Goal: Transaction & Acquisition: Purchase product/service

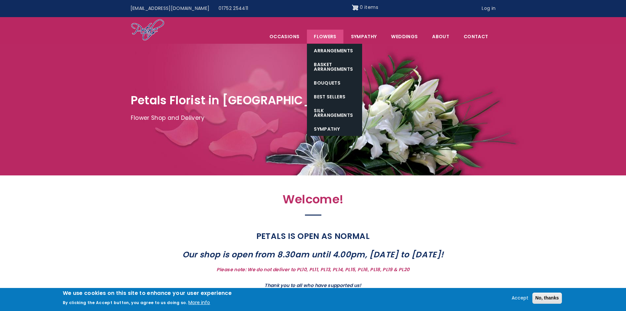
click at [332, 35] on link "Flowers" at bounding box center [325, 37] width 36 height 14
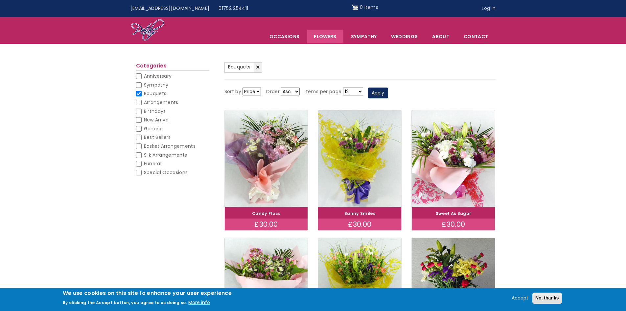
click at [294, 92] on select "Asc Desc" at bounding box center [290, 91] width 19 height 8
select select "DESC"
click at [281, 87] on select "Asc Desc" at bounding box center [290, 91] width 19 height 8
click at [376, 92] on button "Apply" at bounding box center [378, 92] width 20 height 11
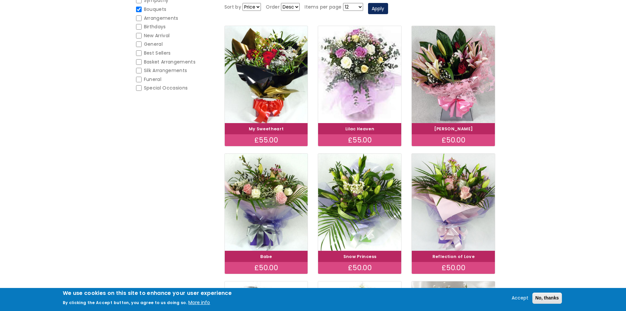
scroll to position [99, 0]
